Goal: Information Seeking & Learning: Learn about a topic

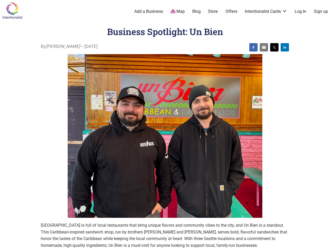
click at [165, 125] on img at bounding box center [165, 136] width 195 height 164
click at [253, 47] on img at bounding box center [253, 47] width 4 height 4
click at [264, 47] on img at bounding box center [264, 47] width 4 height 4
click at [274, 47] on img at bounding box center [274, 47] width 4 height 4
click at [285, 47] on img at bounding box center [285, 47] width 4 height 4
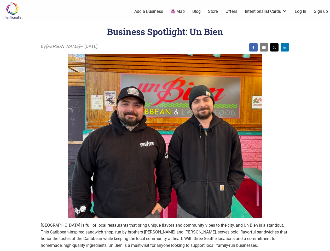
click at [324, 245] on icon at bounding box center [324, 244] width 6 height 7
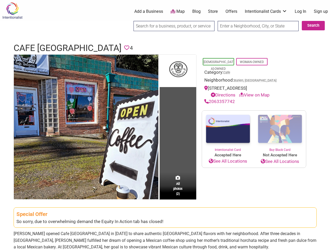
click at [165, 125] on td "All photos (2)" at bounding box center [178, 127] width 37 height 144
click at [86, 126] on img at bounding box center [86, 127] width 144 height 144
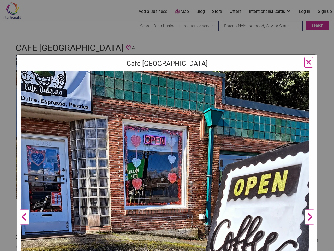
click at [178, 70] on div "Cafe [GEOGRAPHIC_DATA] Previous Next 1 2 ×" at bounding box center [167, 214] width 301 height 321
click at [178, 185] on img at bounding box center [165, 215] width 288 height 288
click at [324, 245] on div "Cafe Dulzura Previous Next 1 2 ×" at bounding box center [167, 125] width 334 height 251
